Goal: Find specific page/section: Find specific page/section

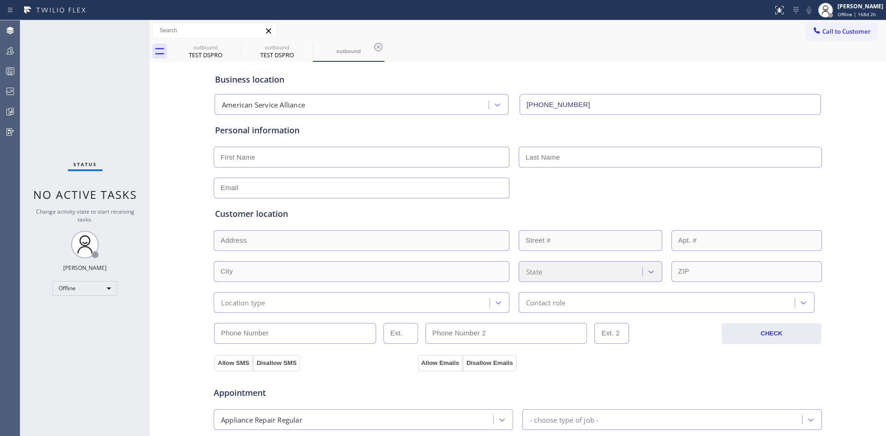
type input "(888) 859-4448"
click at [12, 112] on icon at bounding box center [11, 111] width 2 height 4
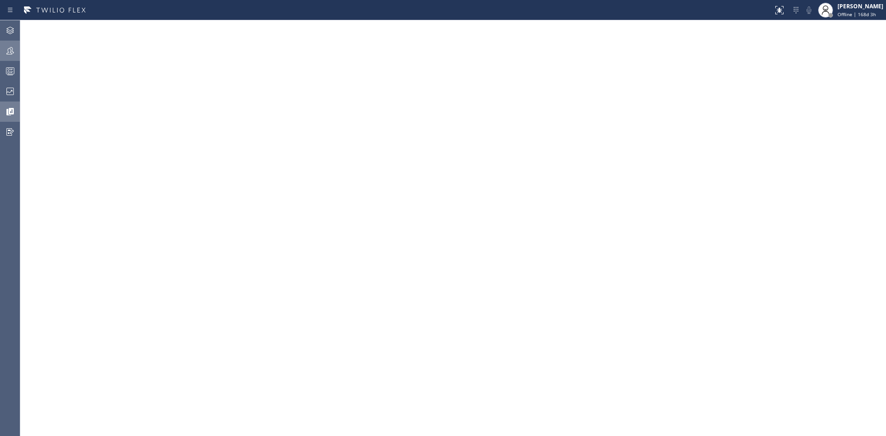
click at [12, 49] on icon at bounding box center [10, 50] width 11 height 11
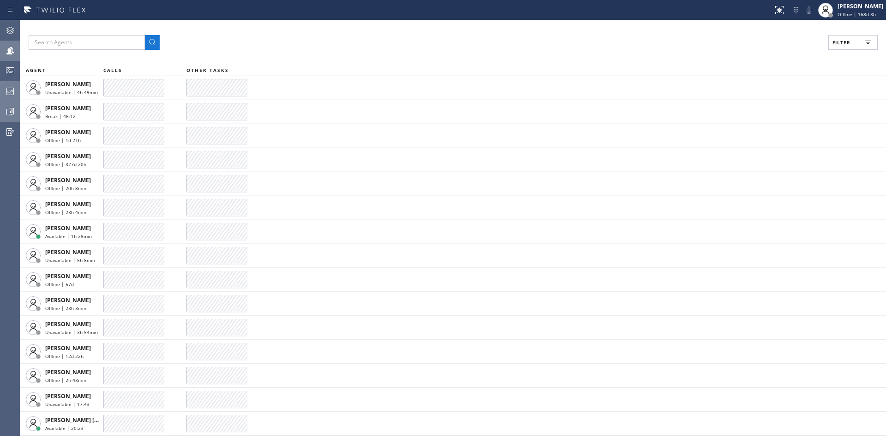
click at [10, 91] on icon at bounding box center [10, 91] width 11 height 11
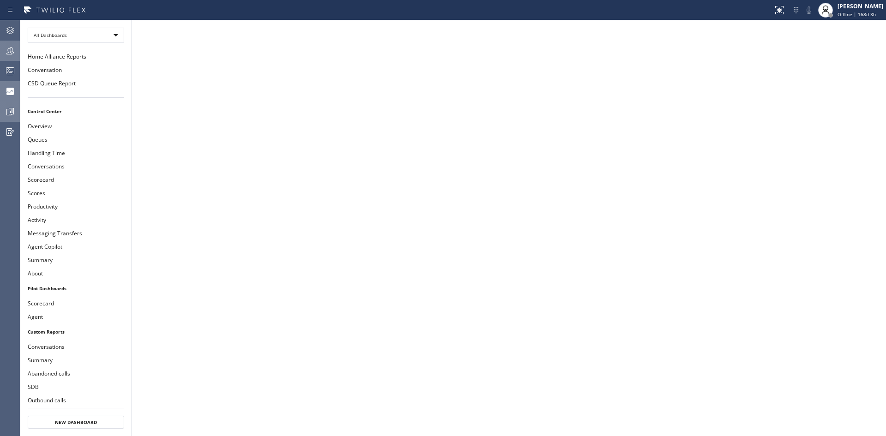
click at [11, 109] on icon at bounding box center [10, 111] width 11 height 11
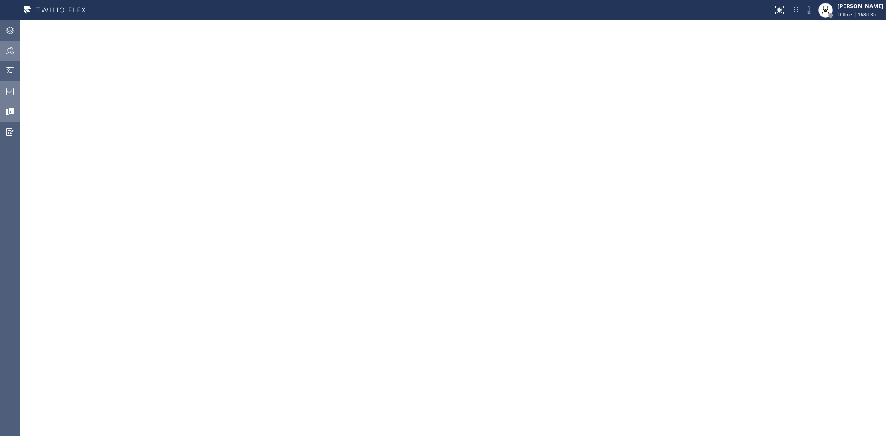
click at [14, 91] on icon at bounding box center [9, 91] width 7 height 7
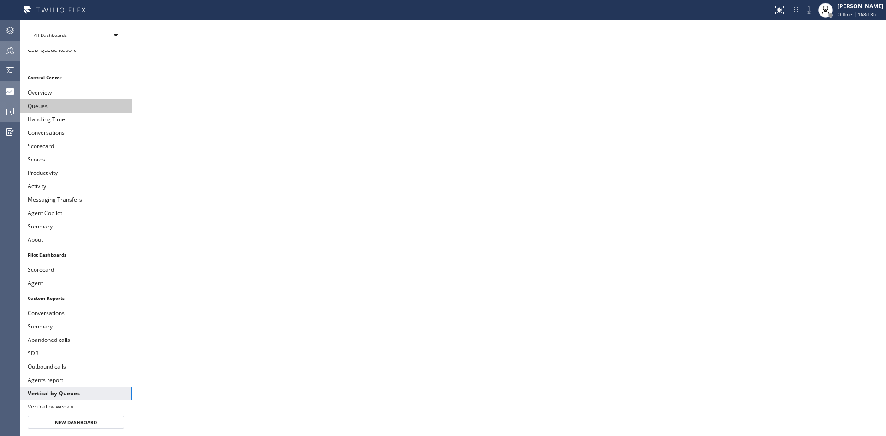
scroll to position [79, 0]
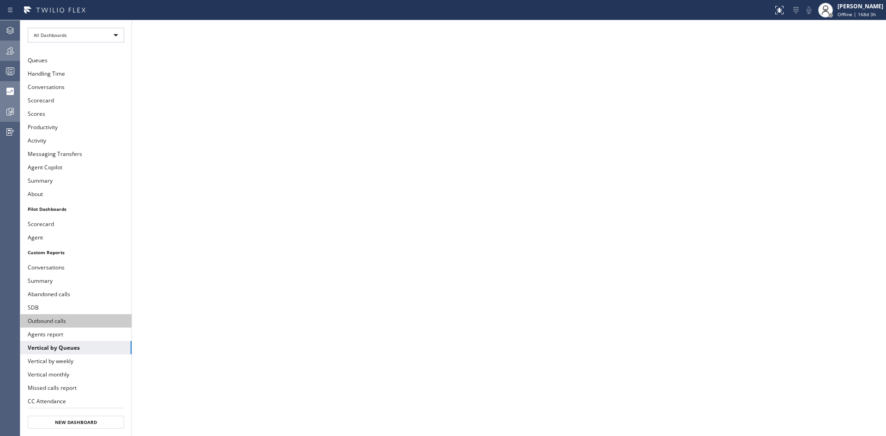
click at [54, 321] on button "Outbound calls" at bounding box center [75, 320] width 111 height 13
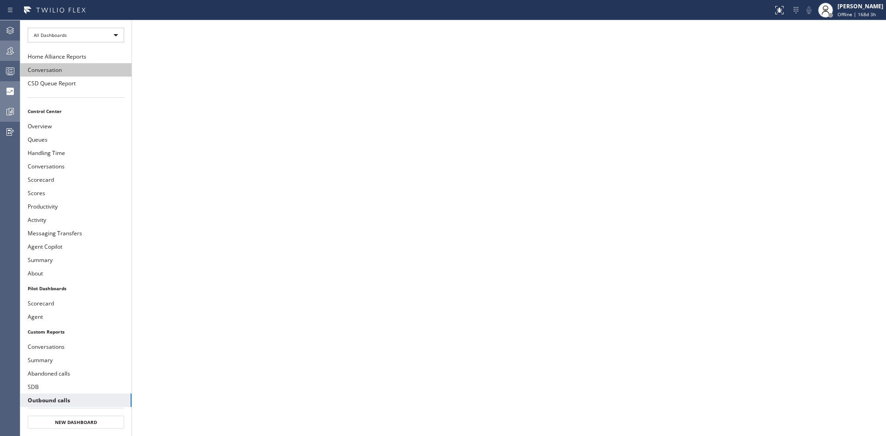
click at [50, 71] on button "Conversation" at bounding box center [75, 69] width 111 height 13
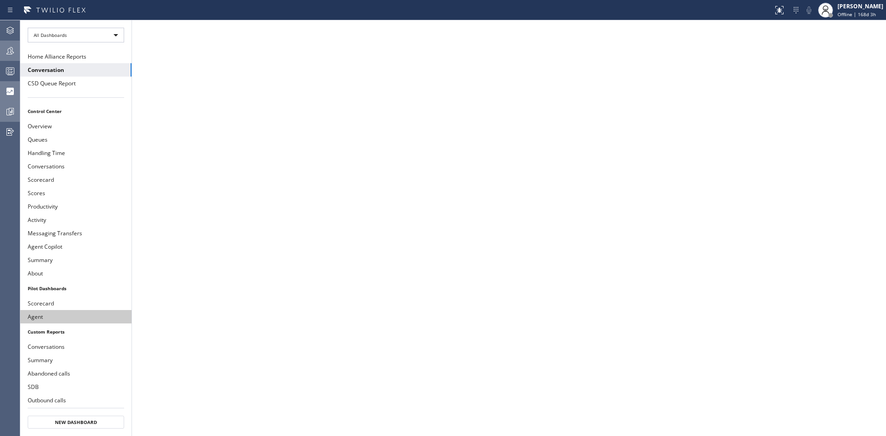
click at [38, 316] on button "Agent" at bounding box center [75, 316] width 111 height 13
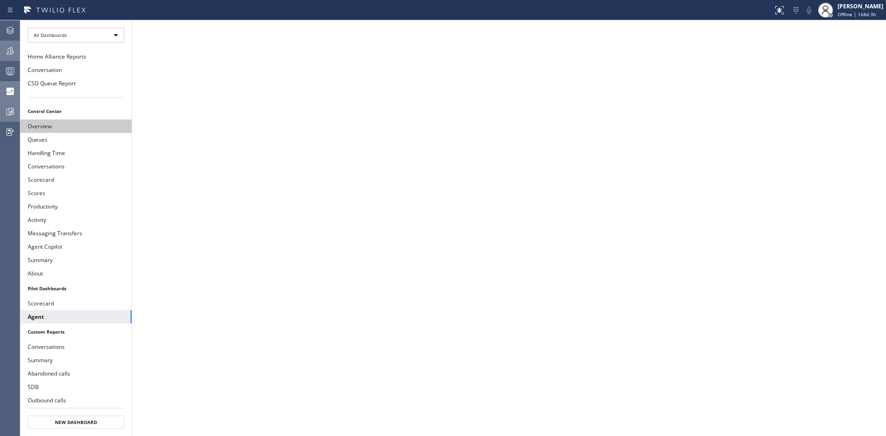
click at [60, 125] on button "Overview" at bounding box center [75, 125] width 111 height 13
click at [69, 137] on button "Queues" at bounding box center [75, 139] width 111 height 13
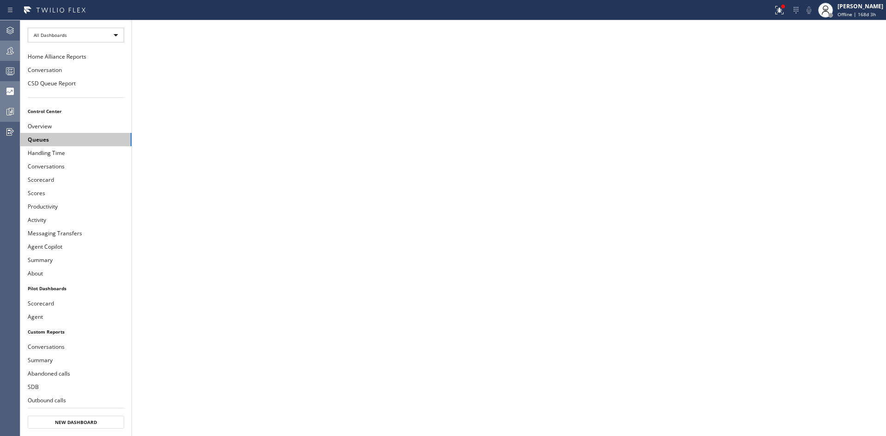
click at [54, 140] on button "Queues" at bounding box center [75, 139] width 111 height 13
click at [66, 166] on button "Conversations" at bounding box center [75, 166] width 111 height 13
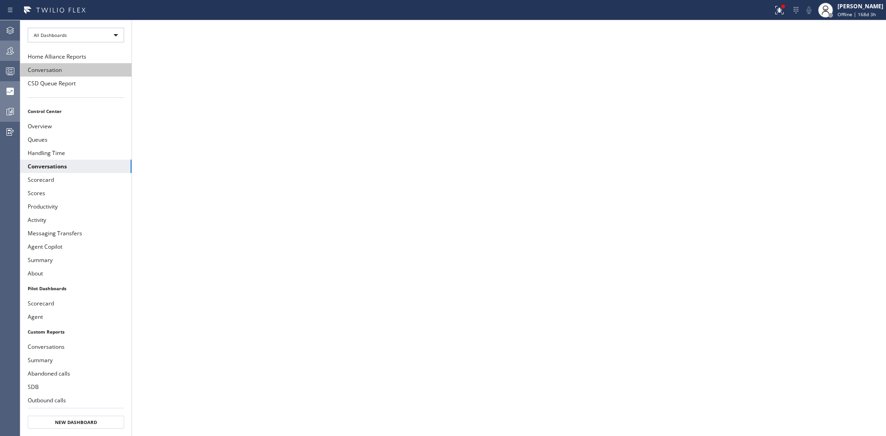
click at [48, 71] on button "Conversation" at bounding box center [75, 69] width 111 height 13
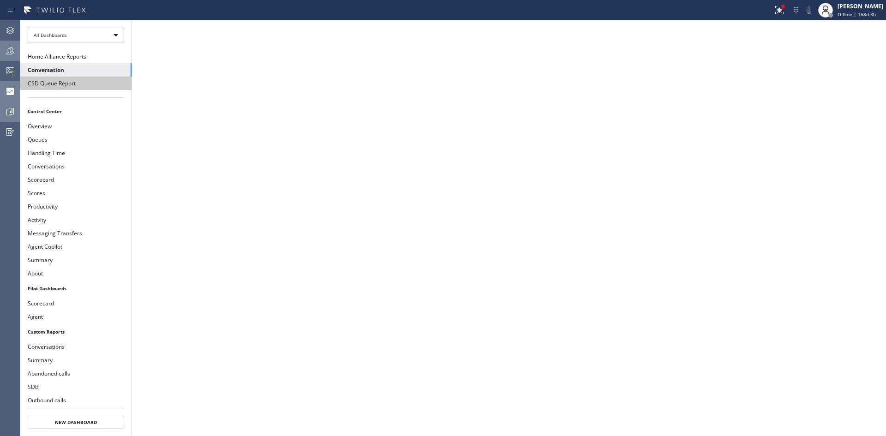
click at [71, 86] on button "CSD Queue Report" at bounding box center [75, 83] width 111 height 13
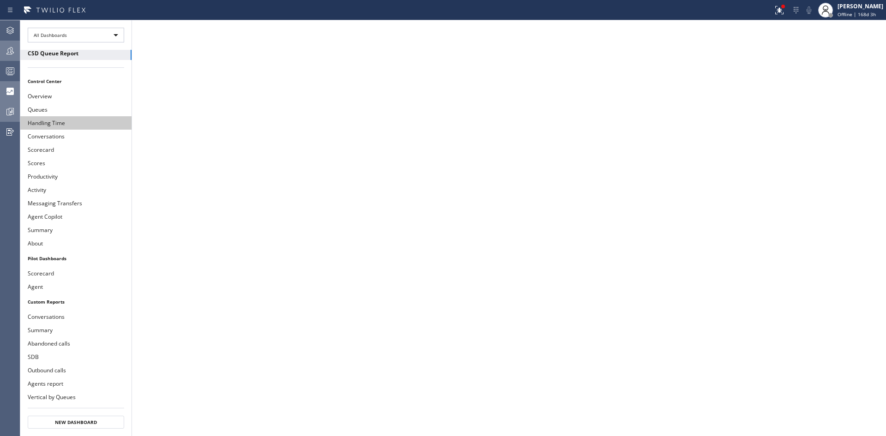
scroll to position [46, 0]
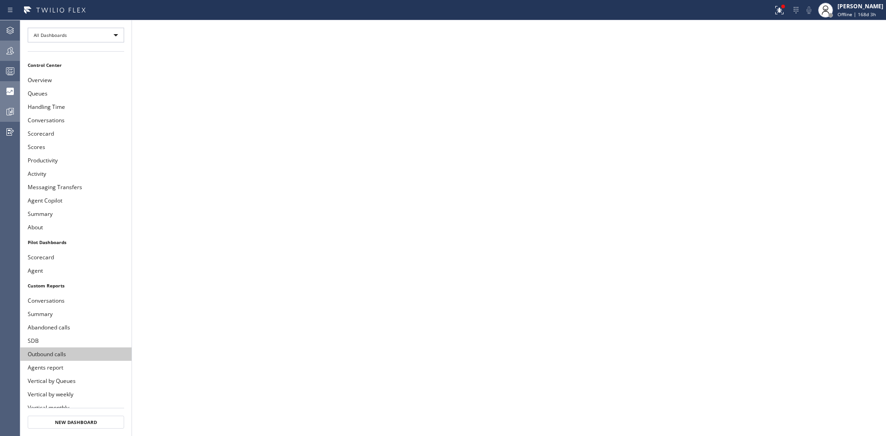
click at [58, 352] on button "Outbound calls" at bounding box center [75, 353] width 111 height 13
